Goal: Obtain resource: Download file/media

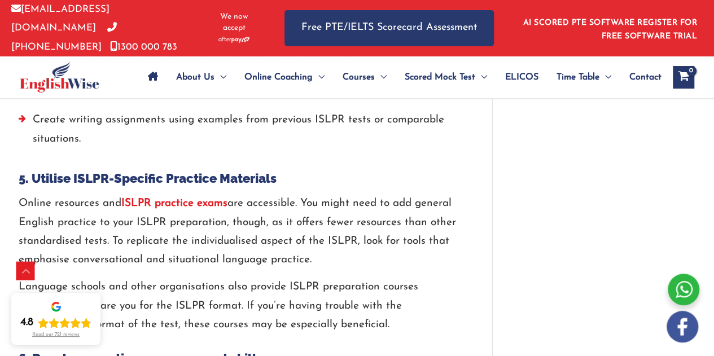
scroll to position [2139, 0]
click at [184, 198] on strong "ISLPR practice exams" at bounding box center [174, 203] width 106 height 11
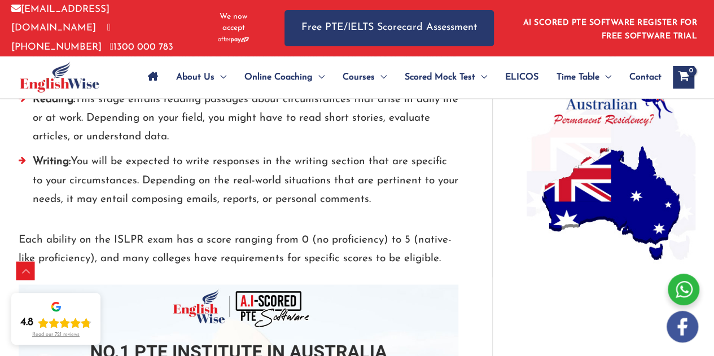
scroll to position [923, 0]
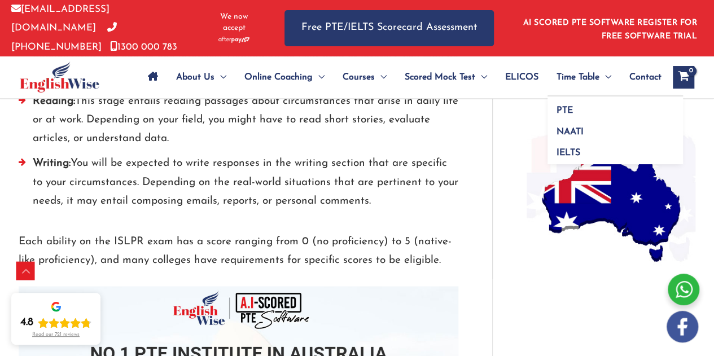
click at [576, 76] on span "Time Table" at bounding box center [578, 78] width 43 height 40
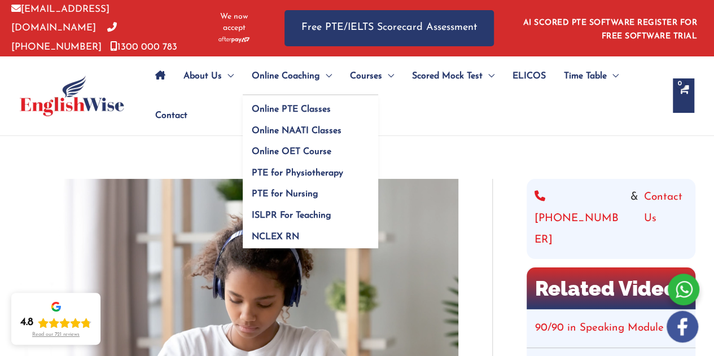
click at [321, 77] on span "Menu Toggle" at bounding box center [326, 76] width 12 height 40
click at [325, 215] on span "ISLPR For Teaching" at bounding box center [292, 215] width 80 height 9
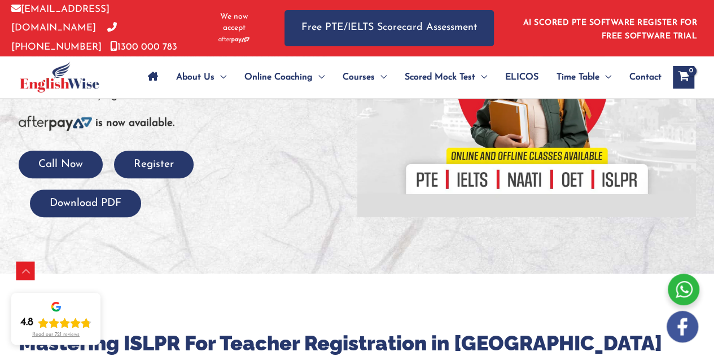
scroll to position [257, 0]
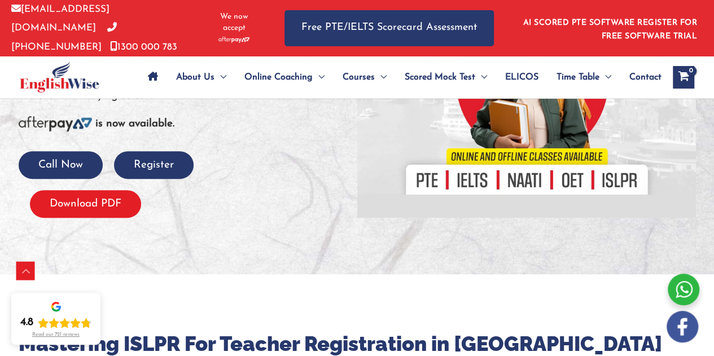
click at [94, 198] on button "Download PDF" at bounding box center [85, 204] width 111 height 28
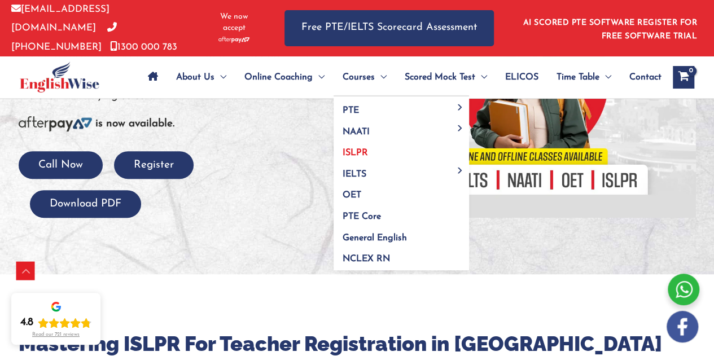
click at [350, 149] on span "ISLPR" at bounding box center [355, 153] width 25 height 9
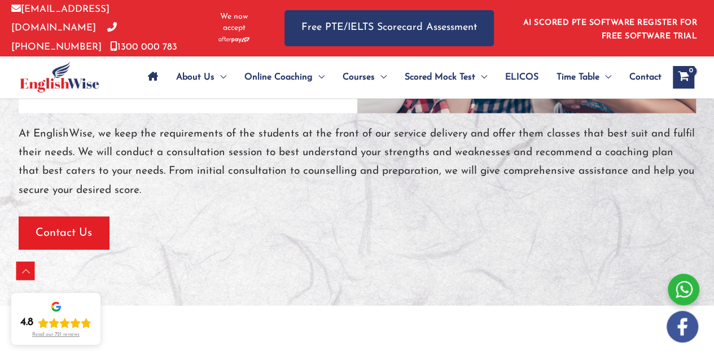
scroll to position [1236, 0]
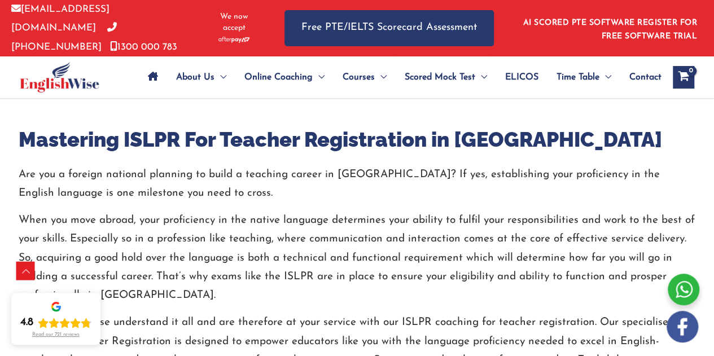
scroll to position [0, 0]
